Goal: Task Accomplishment & Management: Manage account settings

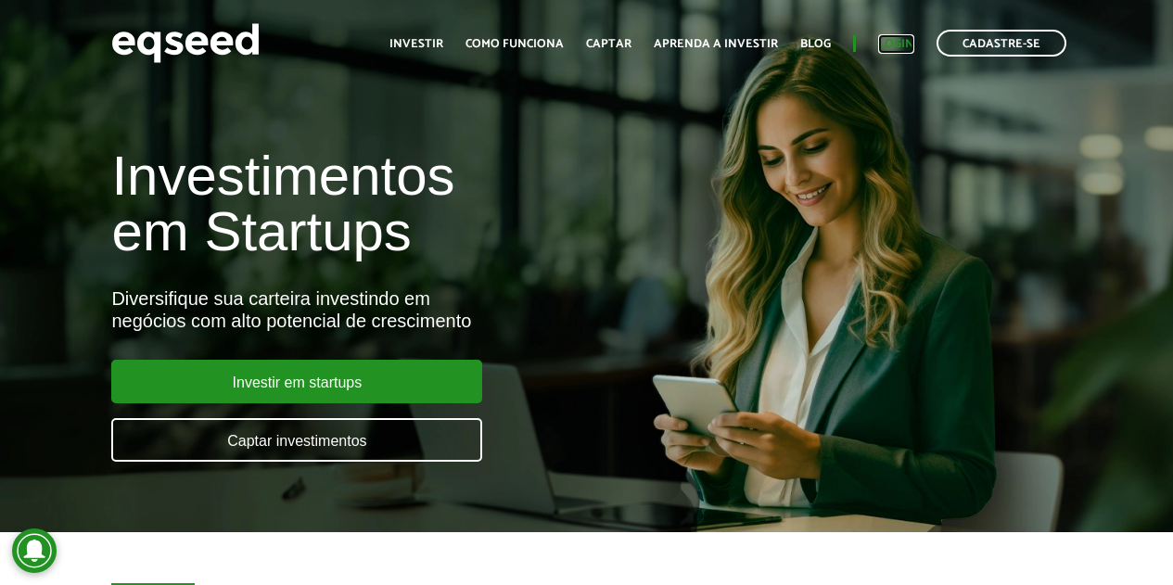
click at [893, 45] on link "Login" at bounding box center [896, 44] width 36 height 12
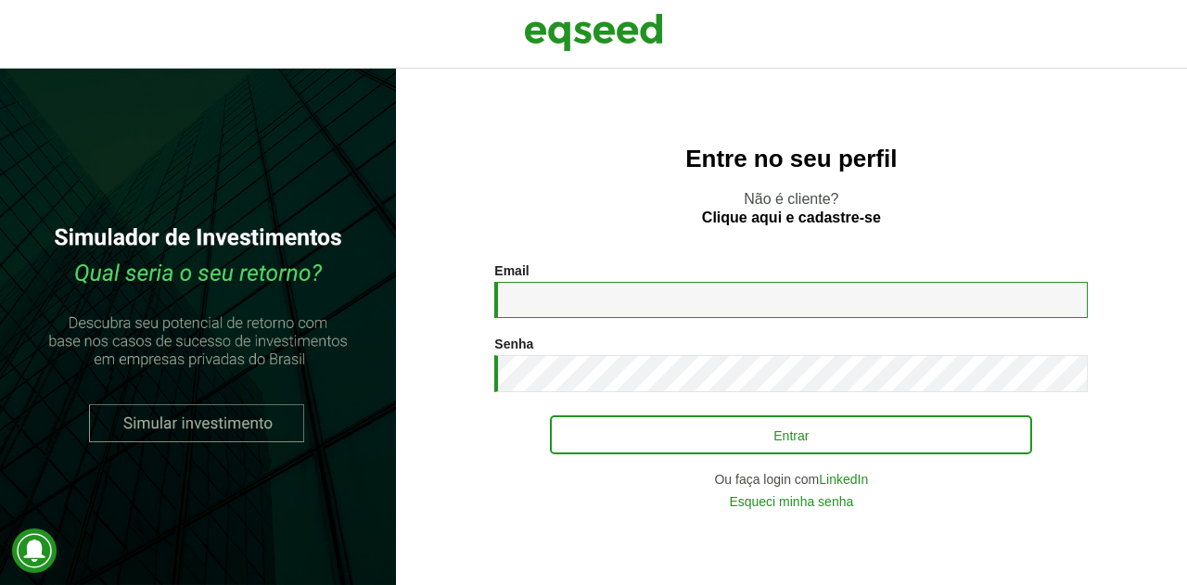
type input "**********"
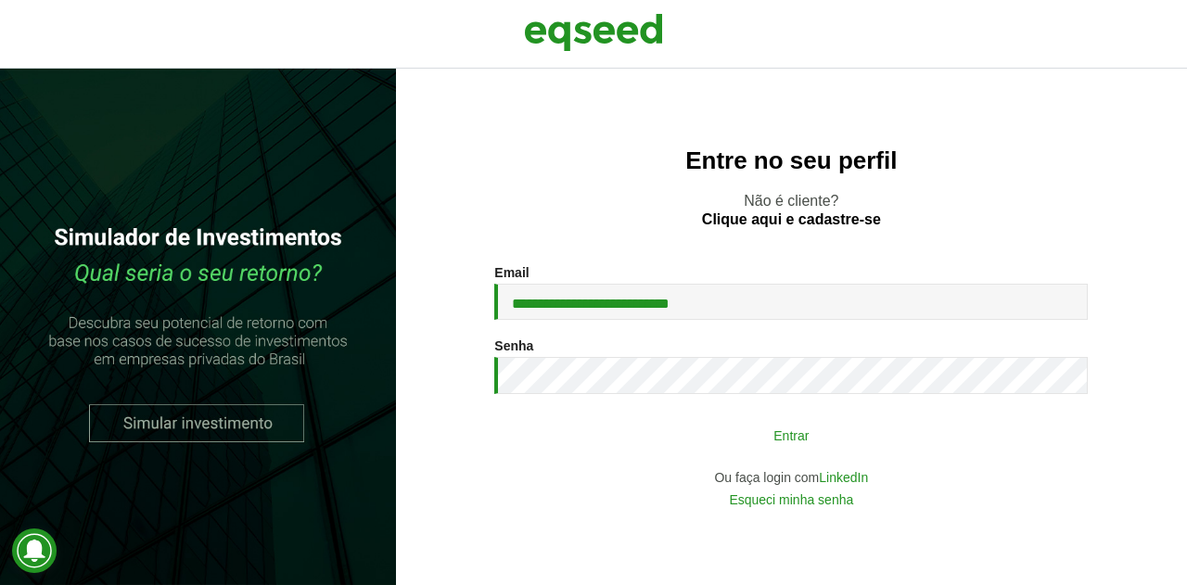
click at [604, 441] on button "Entrar" at bounding box center [791, 434] width 482 height 35
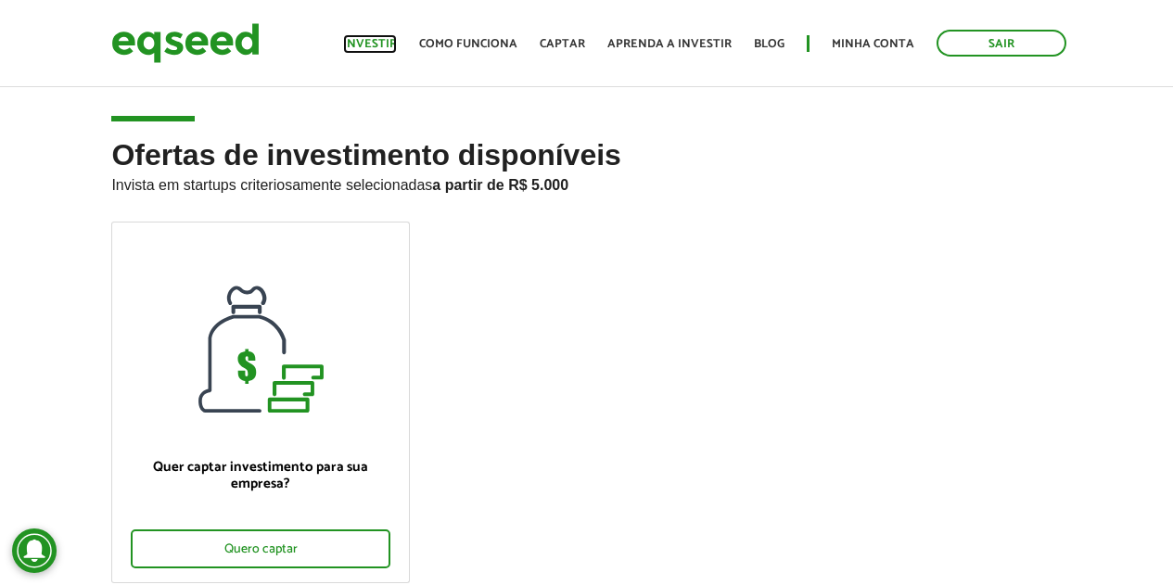
click at [384, 43] on link "Investir" at bounding box center [370, 44] width 54 height 12
